Goal: Find specific page/section: Locate item on page

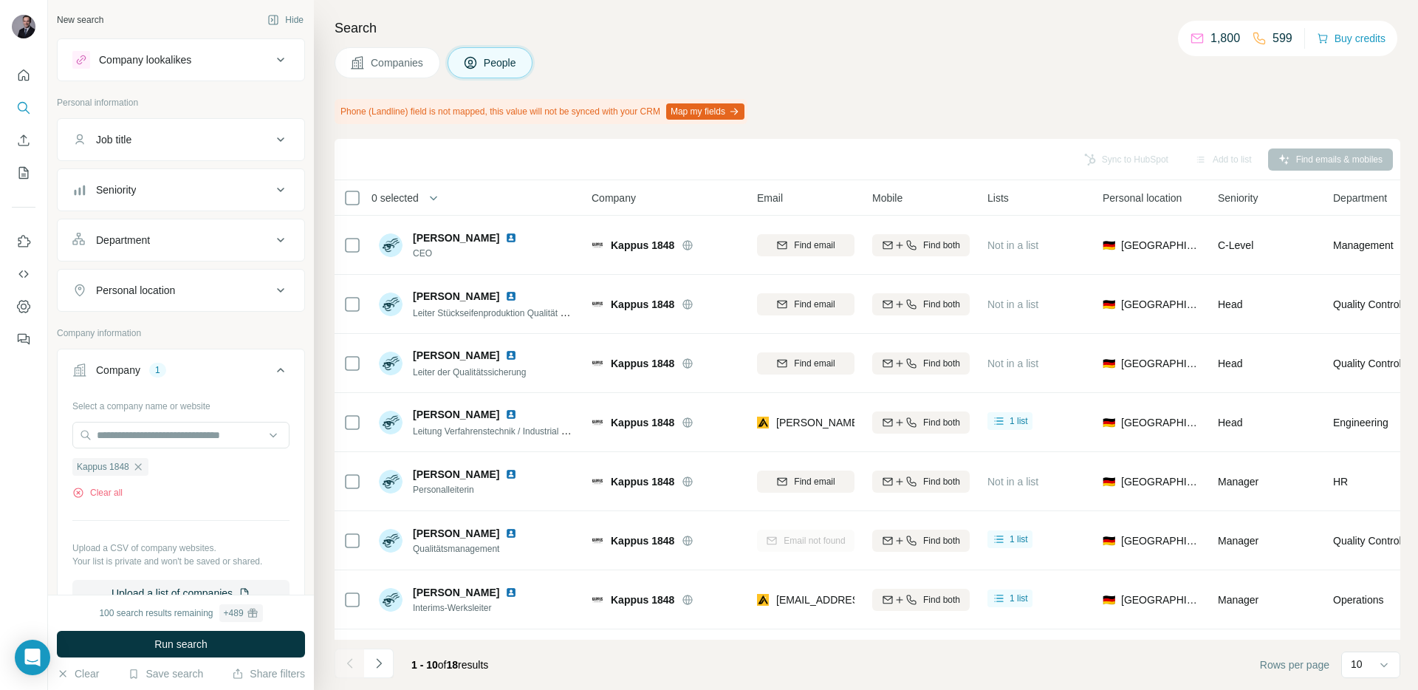
scroll to position [175, 0]
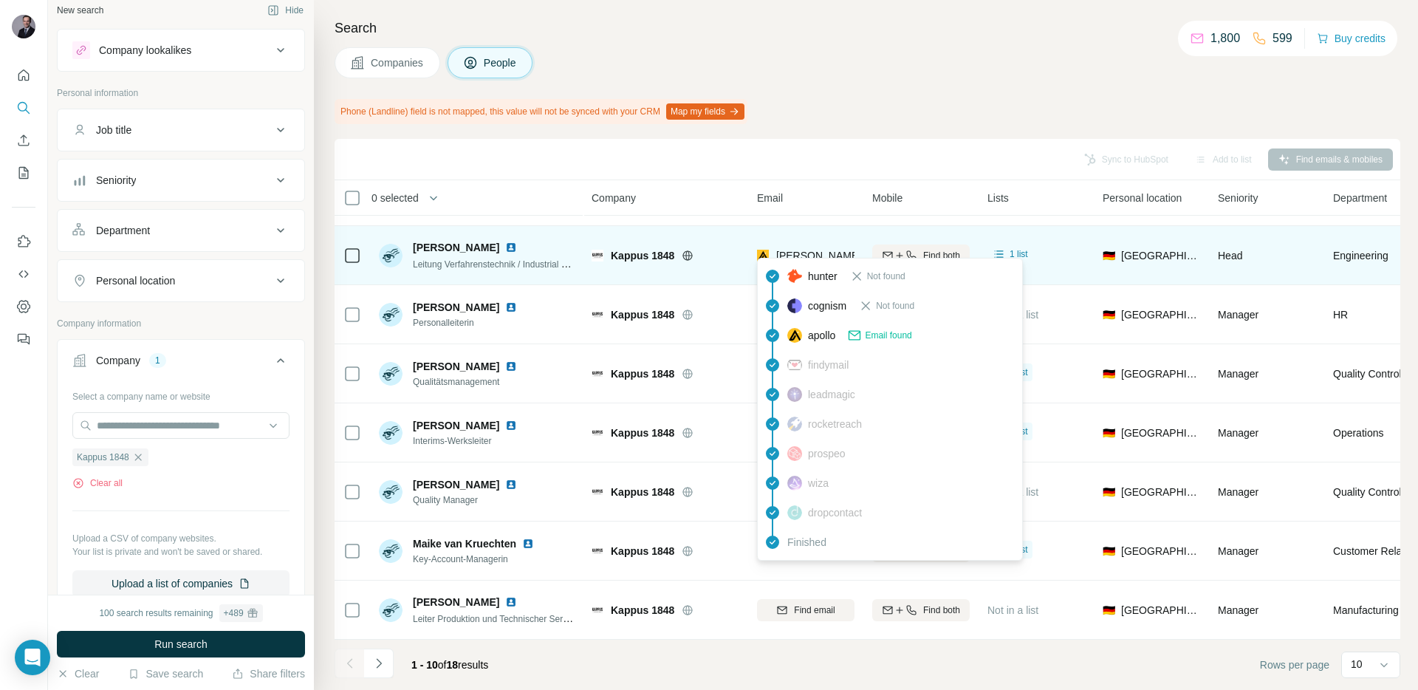
click at [819, 251] on span "[PERSON_NAME][EMAIL_ADDRESS][DOMAIN_NAME]" at bounding box center [906, 256] width 260 height 12
click at [823, 250] on span "[PERSON_NAME][EMAIL_ADDRESS][DOMAIN_NAME]" at bounding box center [906, 256] width 260 height 12
click at [771, 254] on div "[PERSON_NAME][EMAIL_ADDRESS][DOMAIN_NAME]" at bounding box center [890, 257] width 267 height 18
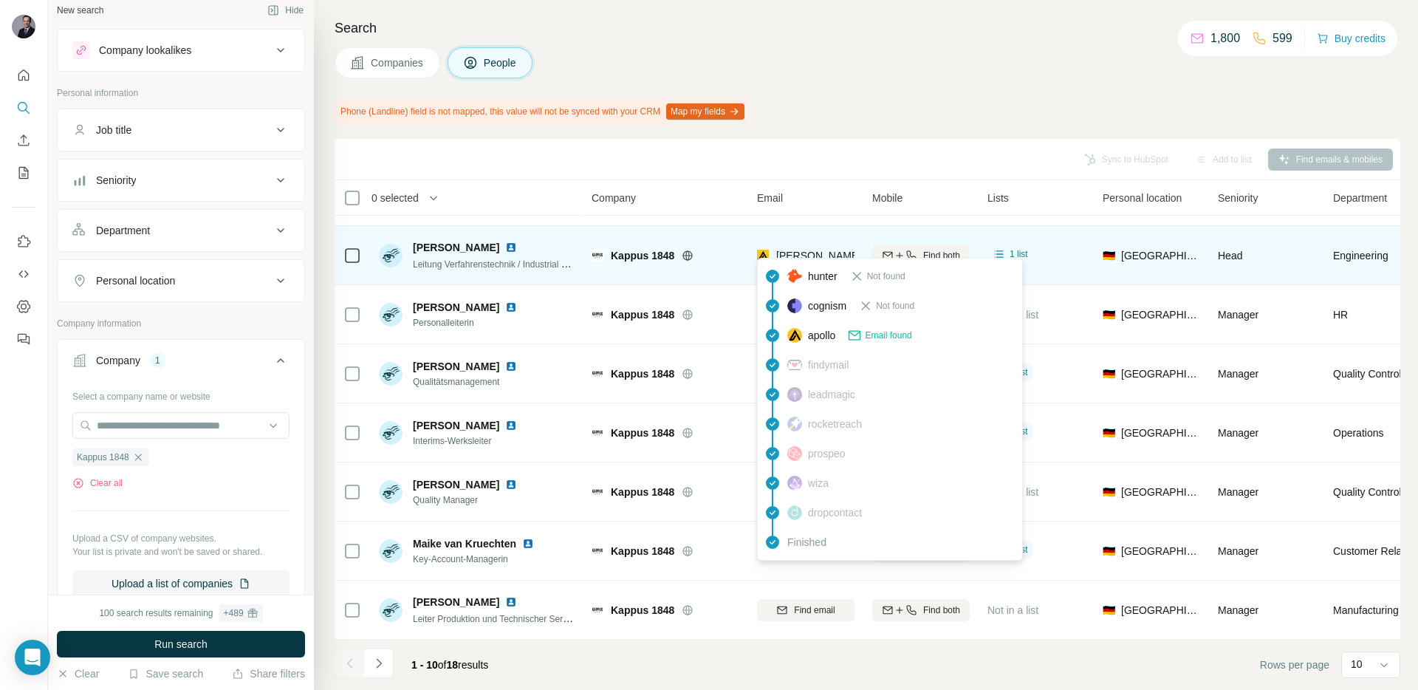
click at [783, 250] on span "[PERSON_NAME][EMAIL_ADDRESS][DOMAIN_NAME]" at bounding box center [906, 256] width 260 height 12
click at [761, 250] on img at bounding box center [763, 255] width 12 height 15
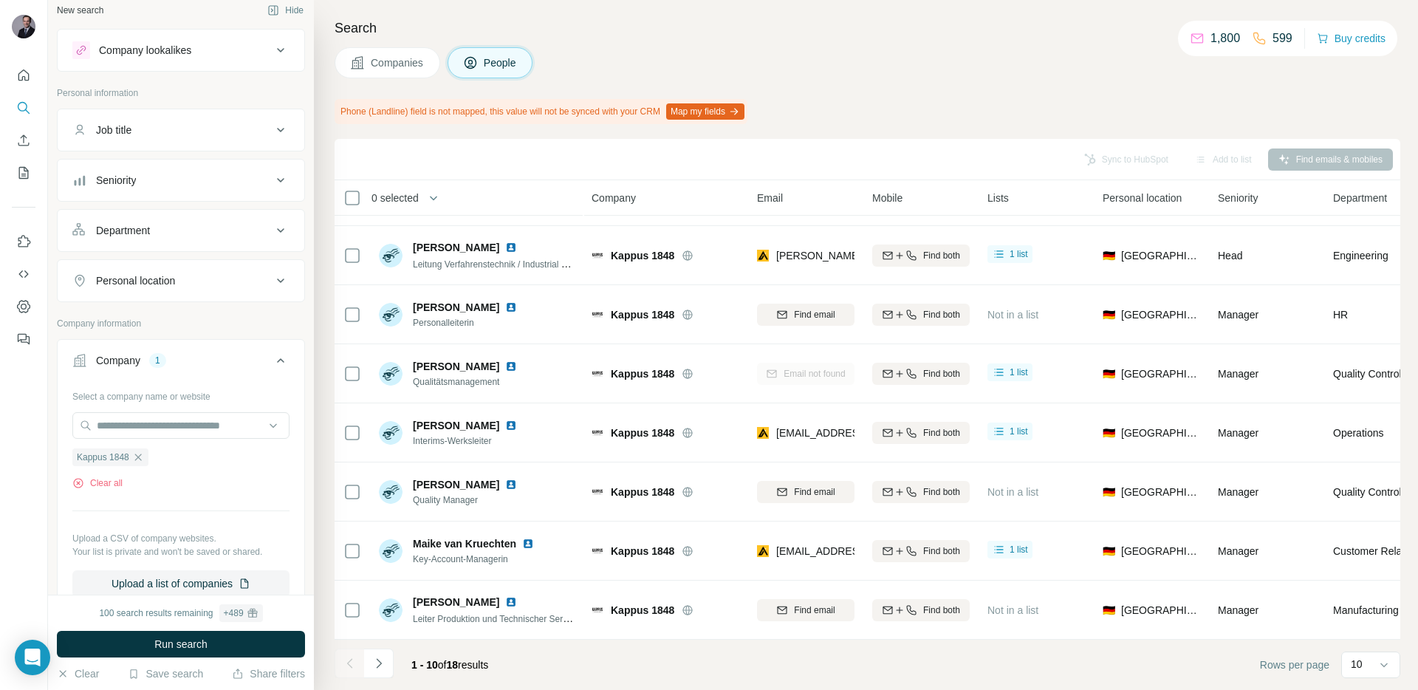
click at [871, 131] on div "Search Companies People Phone (Landline) field is not mapped, this value will n…" at bounding box center [866, 345] width 1104 height 690
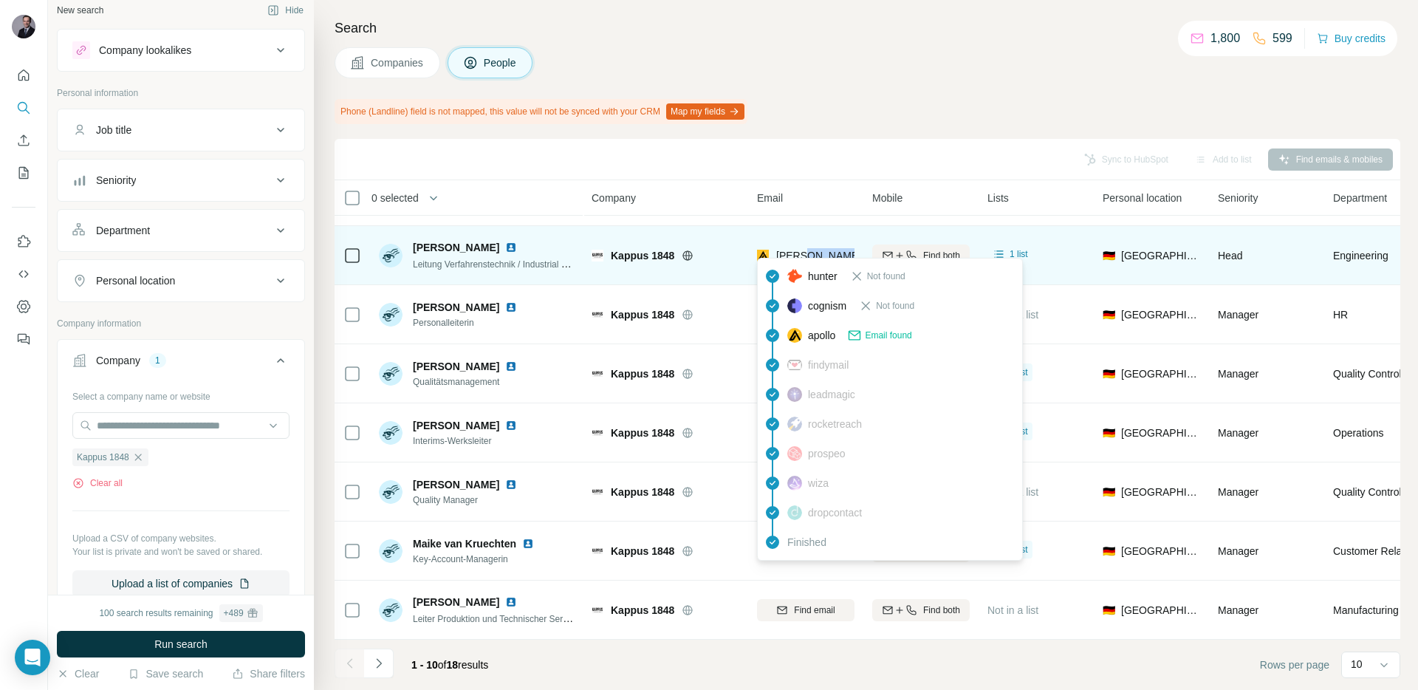
click at [829, 250] on span "[PERSON_NAME][EMAIL_ADDRESS][DOMAIN_NAME]" at bounding box center [906, 256] width 260 height 12
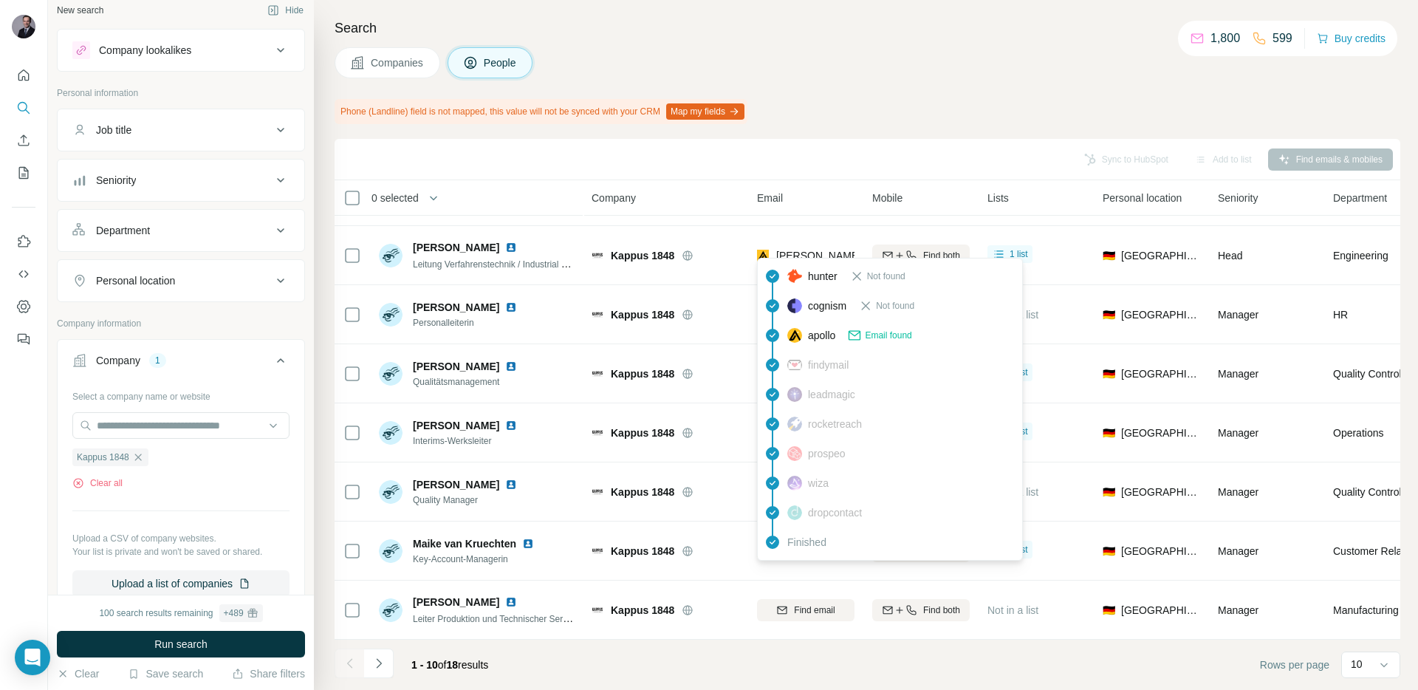
click at [863, 129] on div "Search Companies People Phone (Landline) field is not mapped, this value will n…" at bounding box center [866, 345] width 1104 height 690
